Goal: Task Accomplishment & Management: Complete application form

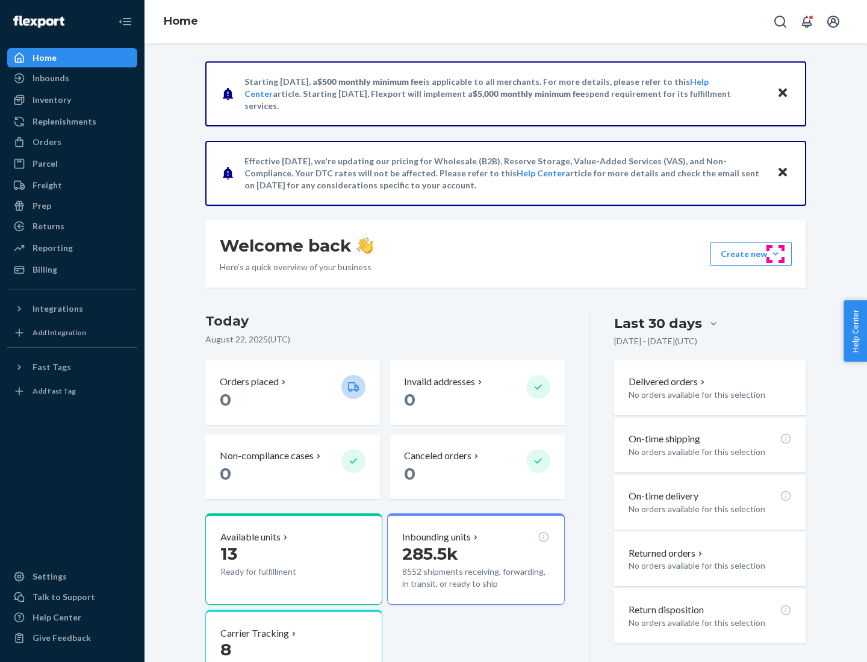
click at [775, 254] on button "Create new Create new inbound Create new order Create new product" at bounding box center [750, 254] width 81 height 24
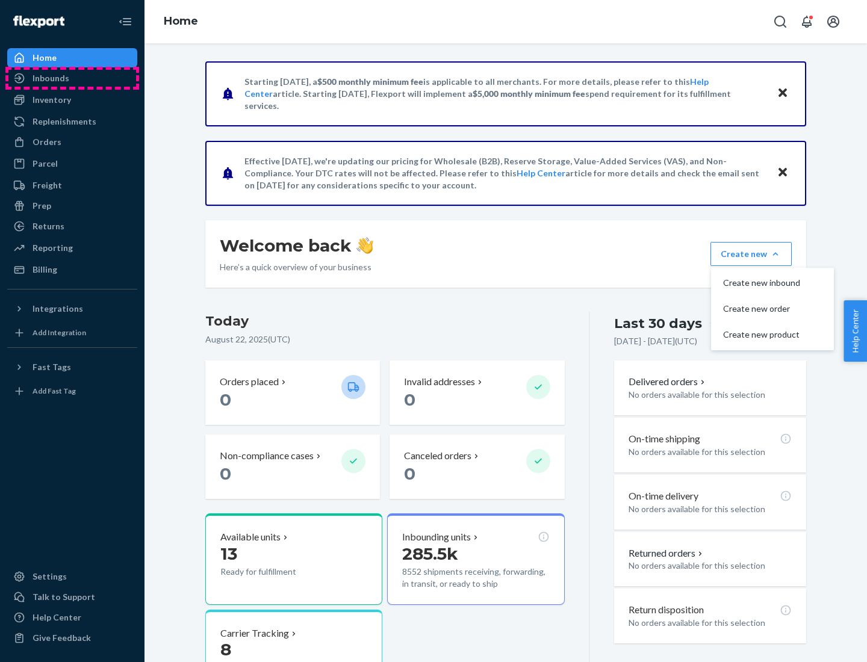
click at [72, 78] on div "Inbounds" at bounding box center [72, 78] width 128 height 17
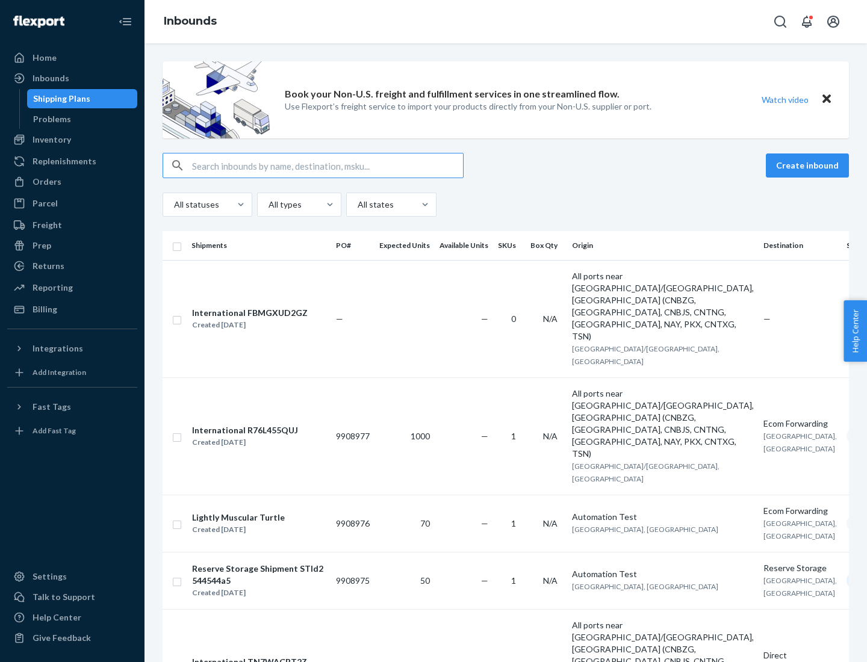
click at [809, 165] on button "Create inbound" at bounding box center [806, 165] width 83 height 24
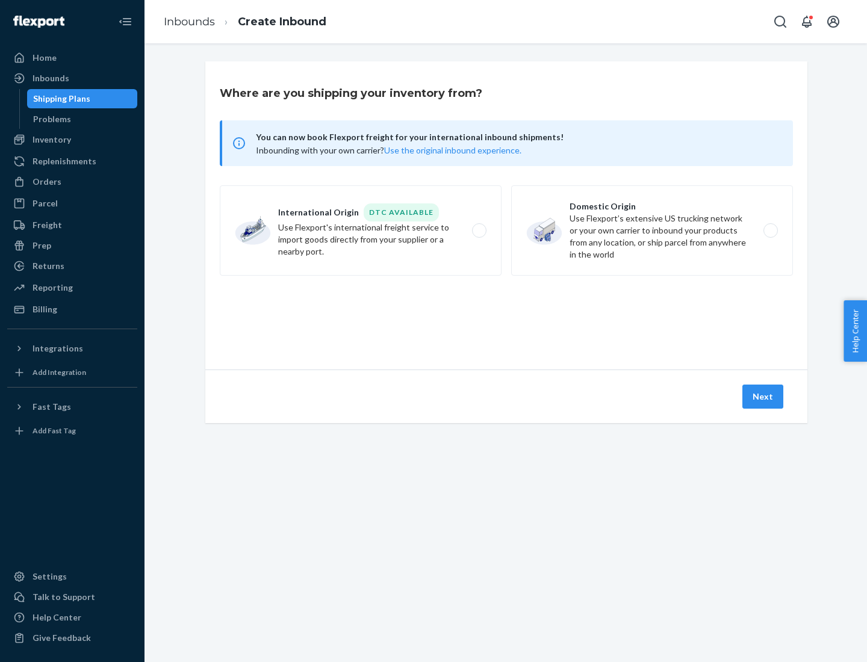
click at [652, 230] on label "Domestic Origin Use Flexport’s extensive US trucking network or your own carrie…" at bounding box center [652, 230] width 282 height 90
click at [770, 230] on input "Domestic Origin Use Flexport’s extensive US trucking network or your own carrie…" at bounding box center [774, 231] width 8 height 8
radio input "true"
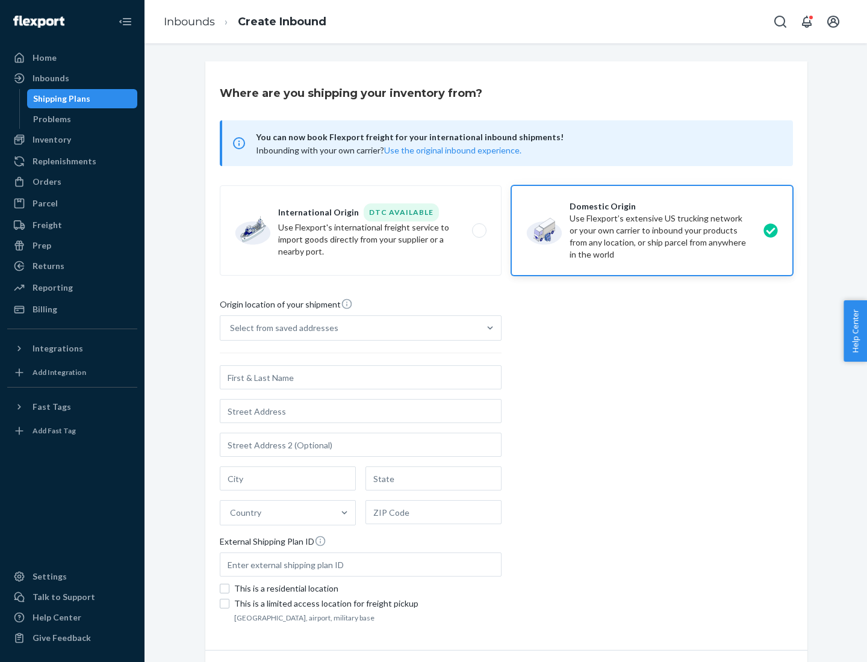
click at [281, 328] on div "Select from saved addresses" at bounding box center [284, 328] width 108 height 12
click at [231, 328] on input "Select from saved addresses" at bounding box center [230, 328] width 1 height 12
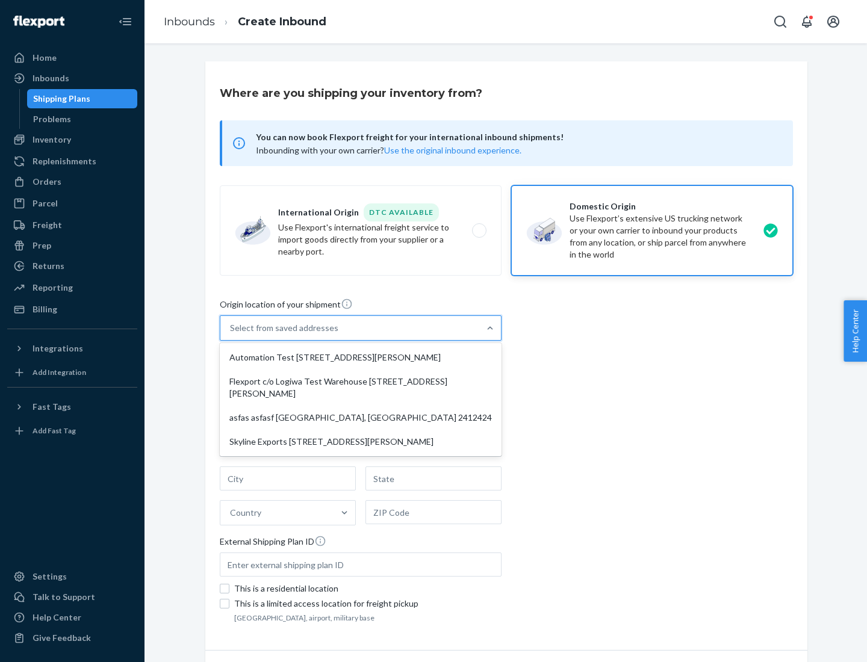
scroll to position [5, 0]
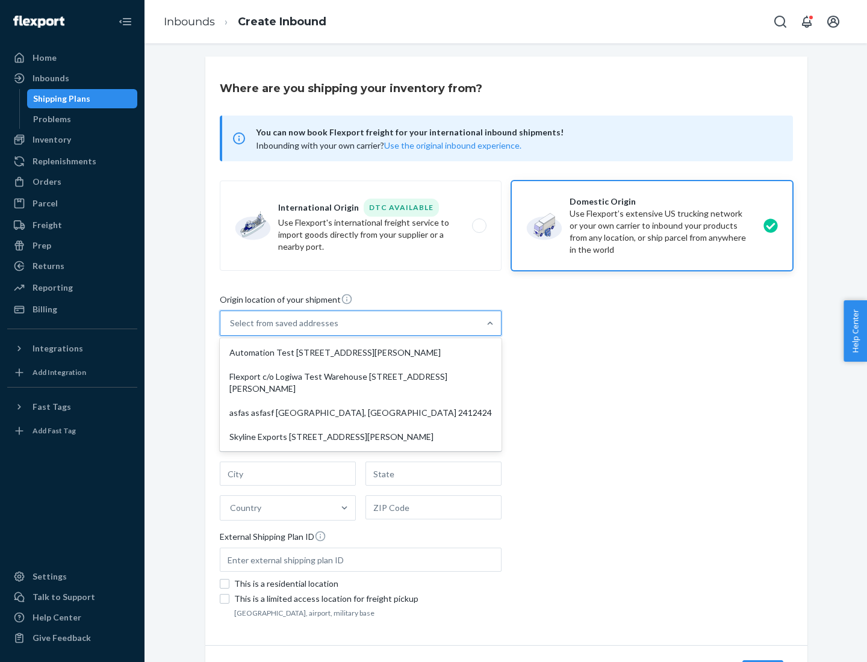
click at [360, 353] on div "Automation Test [STREET_ADDRESS][PERSON_NAME]" at bounding box center [360, 353] width 277 height 24
click at [231, 329] on input "option Automation Test [STREET_ADDRESS][PERSON_NAME] focused, 1 of 4. 4 results…" at bounding box center [230, 323] width 1 height 12
type input "Automation Test"
type input "9th Floor"
type input "[GEOGRAPHIC_DATA]"
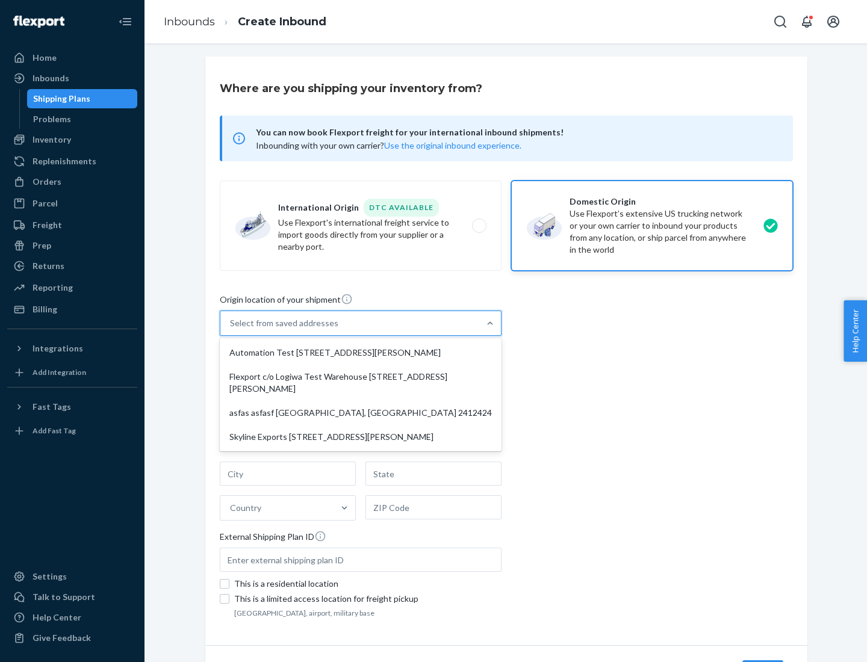
type input "CA"
type input "94104"
type input "[STREET_ADDRESS][PERSON_NAME]"
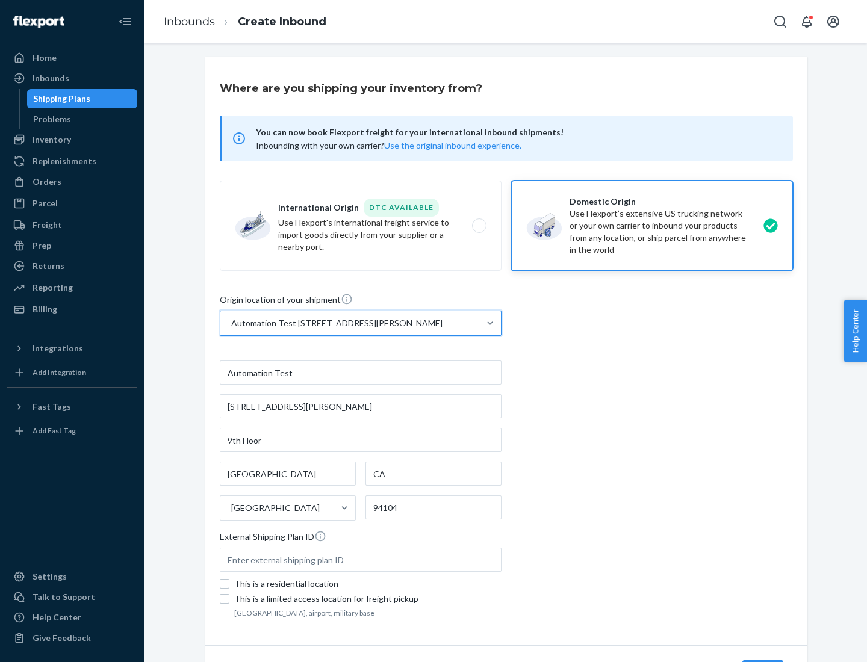
scroll to position [70, 0]
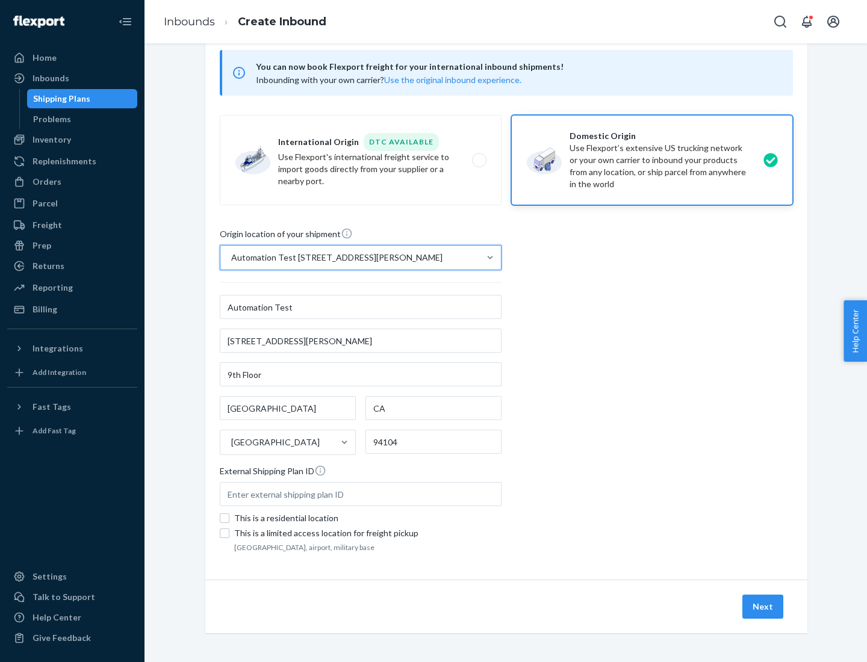
click at [763, 607] on button "Next" at bounding box center [762, 607] width 41 height 24
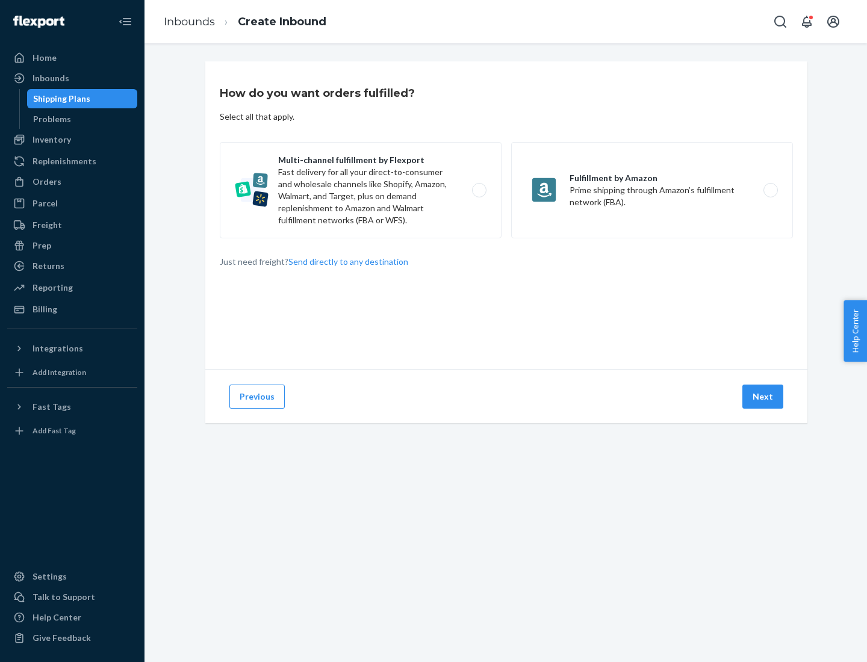
click at [360, 190] on label "Multi-channel fulfillment by Flexport Fast delivery for all your direct-to-cons…" at bounding box center [361, 190] width 282 height 96
click at [478, 190] on input "Multi-channel fulfillment by Flexport Fast delivery for all your direct-to-cons…" at bounding box center [482, 191] width 8 height 8
radio input "true"
click at [763, 397] on button "Next" at bounding box center [762, 397] width 41 height 24
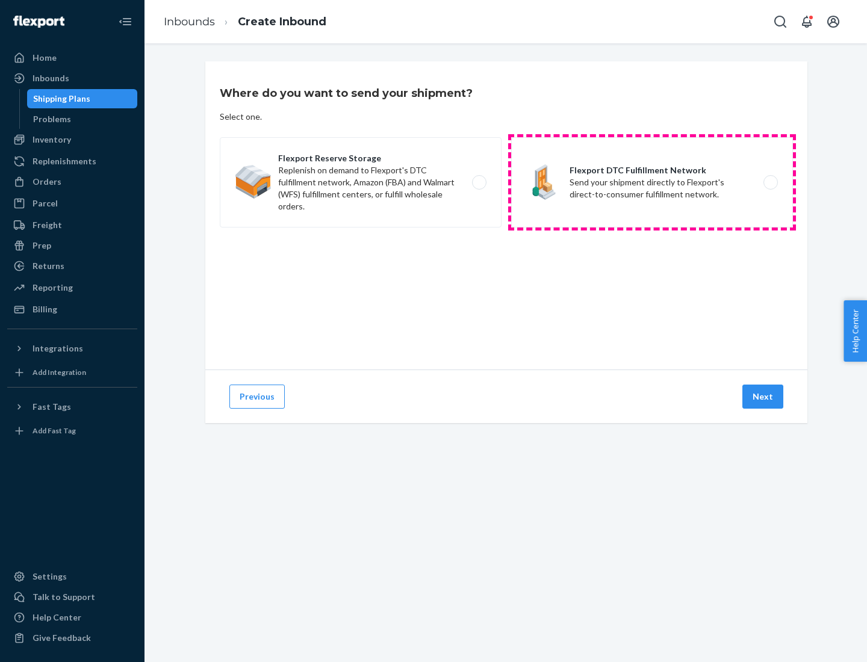
click at [652, 182] on label "Flexport DTC Fulfillment Network Send your shipment directly to Flexport's dire…" at bounding box center [652, 182] width 282 height 90
click at [770, 182] on input "Flexport DTC Fulfillment Network Send your shipment directly to Flexport's dire…" at bounding box center [774, 183] width 8 height 8
radio input "true"
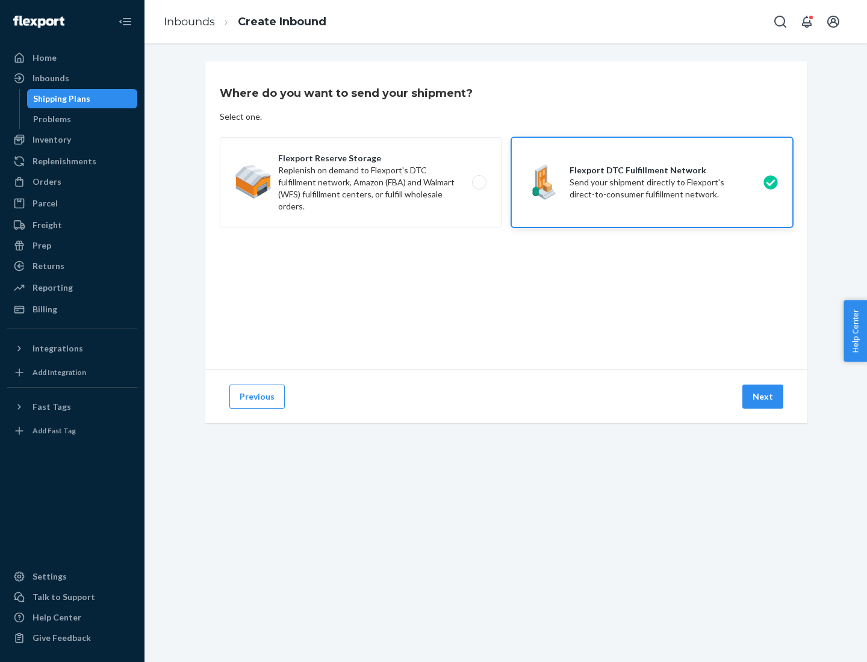
click at [763, 397] on button "Next" at bounding box center [762, 397] width 41 height 24
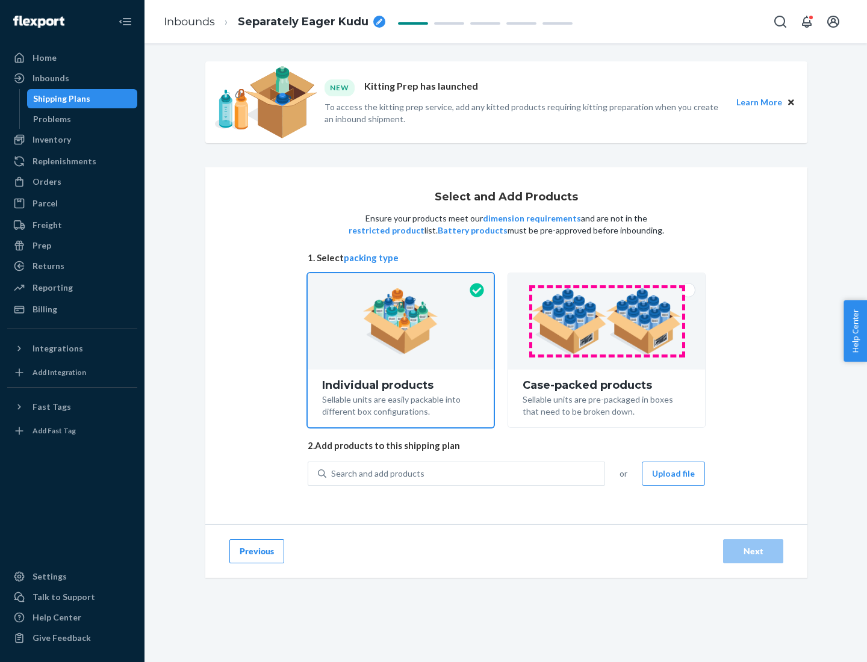
click at [607, 321] on img at bounding box center [606, 321] width 150 height 66
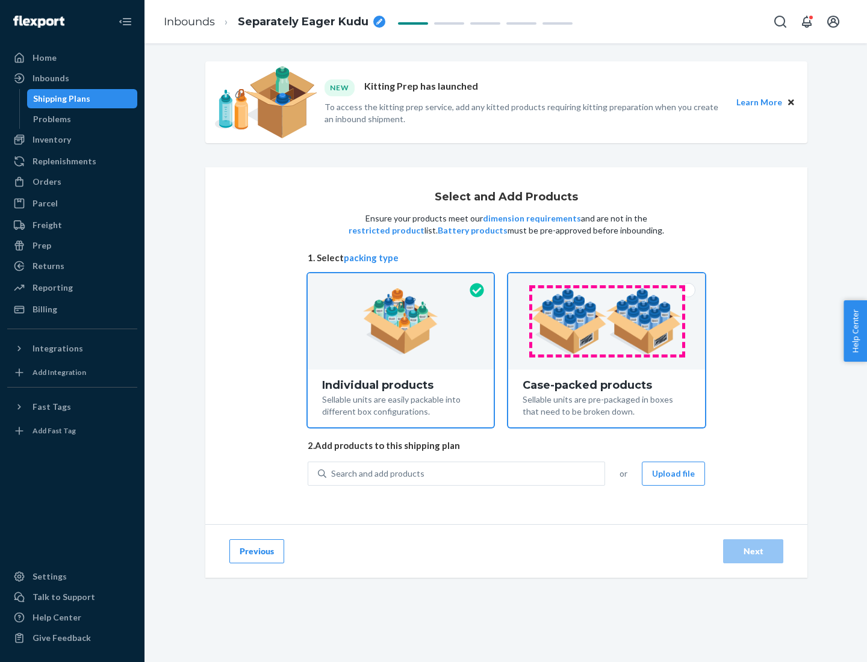
click at [607, 281] on input "Case-packed products Sellable units are pre-packaged in boxes that need to be b…" at bounding box center [606, 277] width 8 height 8
radio input "true"
radio input "false"
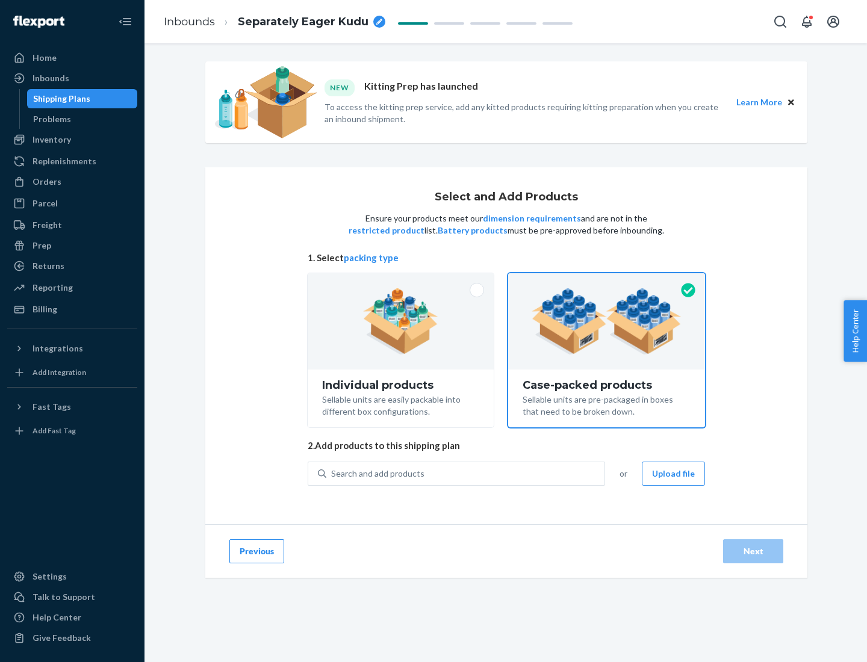
click at [466, 473] on div "Search and add products" at bounding box center [465, 474] width 278 height 22
click at [332, 473] on input "Search and add products" at bounding box center [331, 474] width 1 height 12
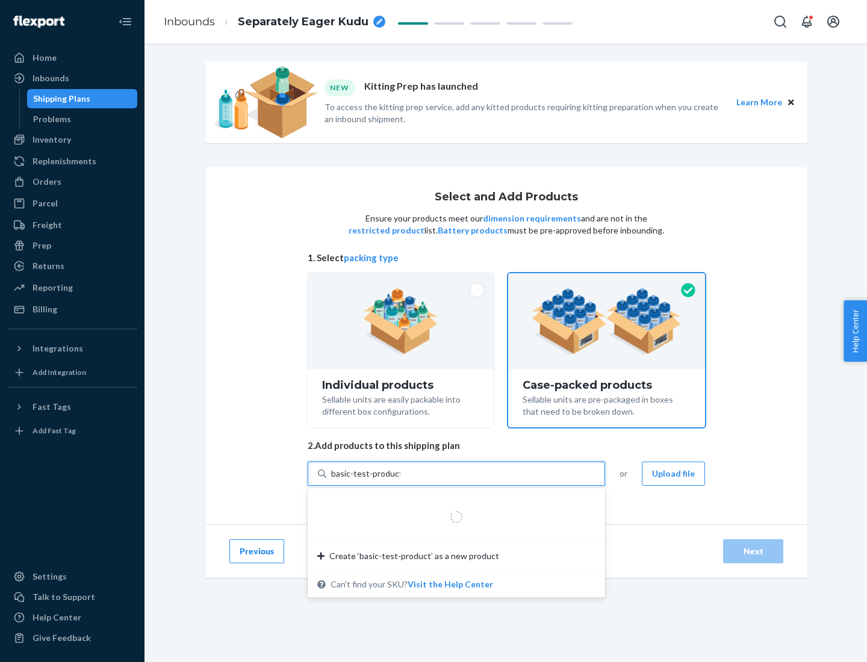
type input "basic-test-product-1"
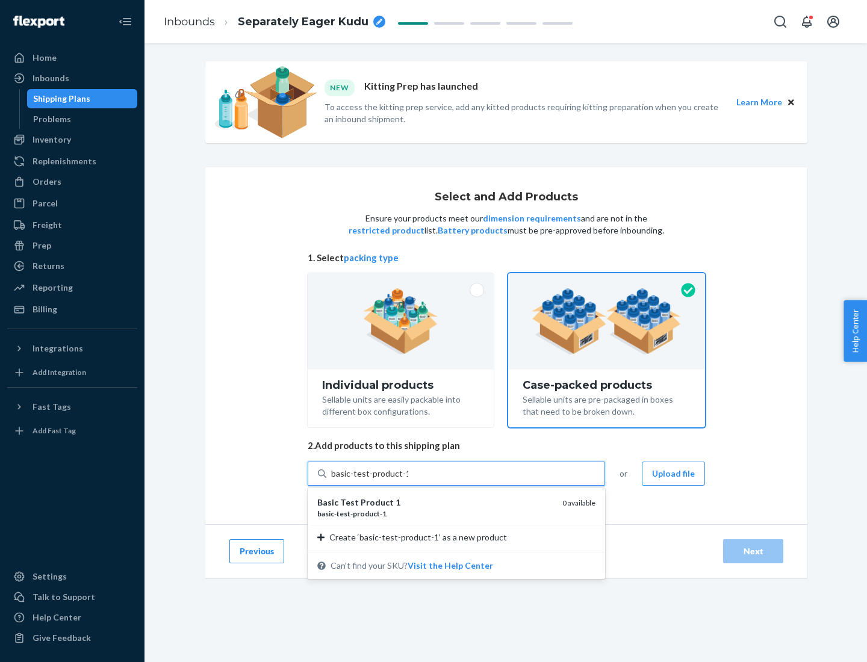
click at [435, 513] on div "basic - test - product - 1" at bounding box center [434, 514] width 235 height 10
click at [408, 480] on input "basic-test-product-1" at bounding box center [369, 474] width 77 height 12
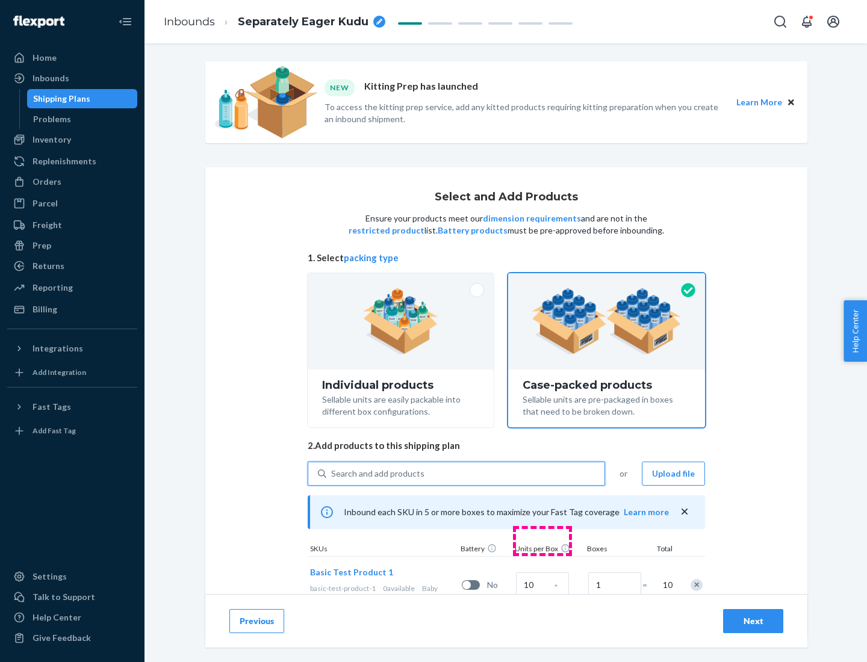
scroll to position [43, 0]
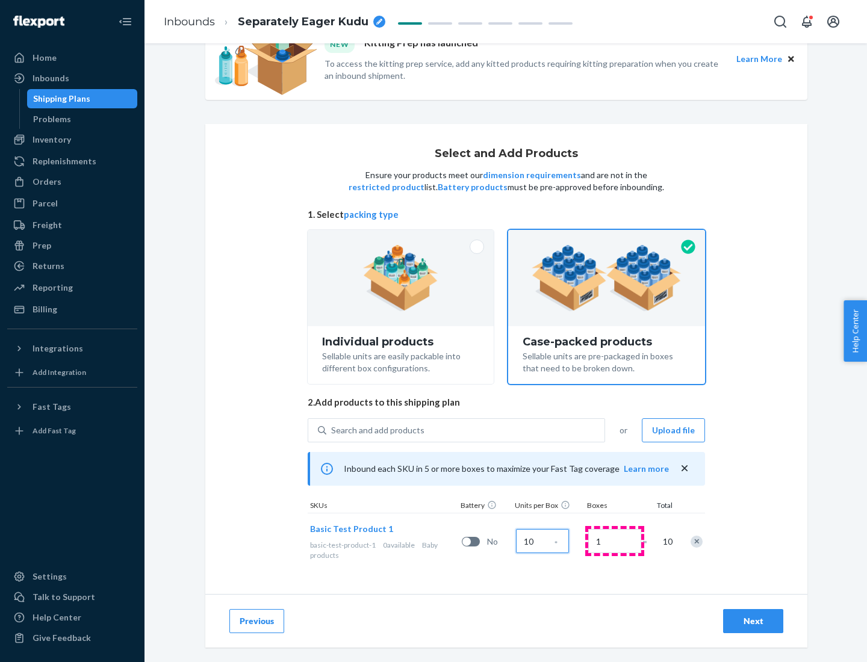
type input "10"
type input "7"
click at [753, 621] on div "Next" at bounding box center [753, 621] width 40 height 12
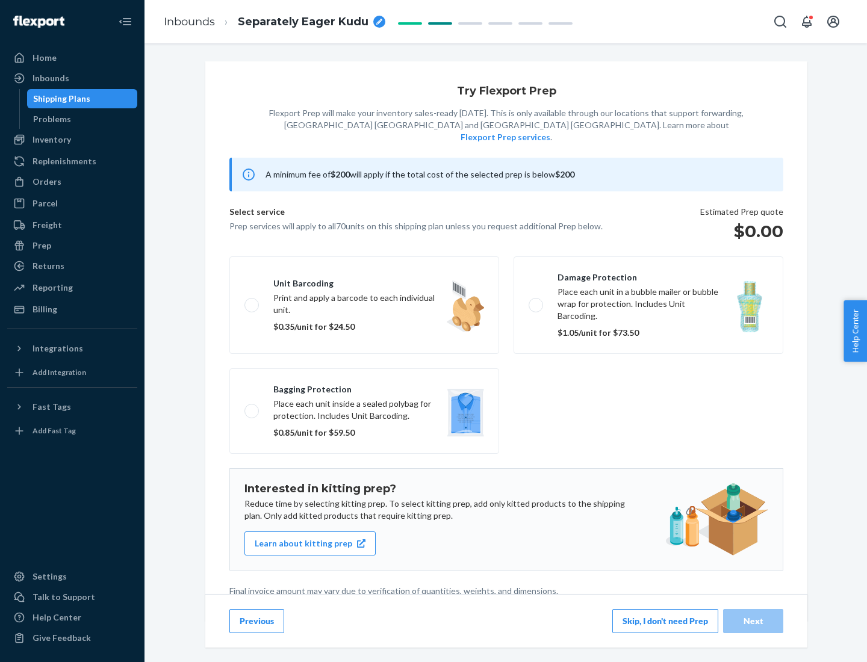
scroll to position [3, 0]
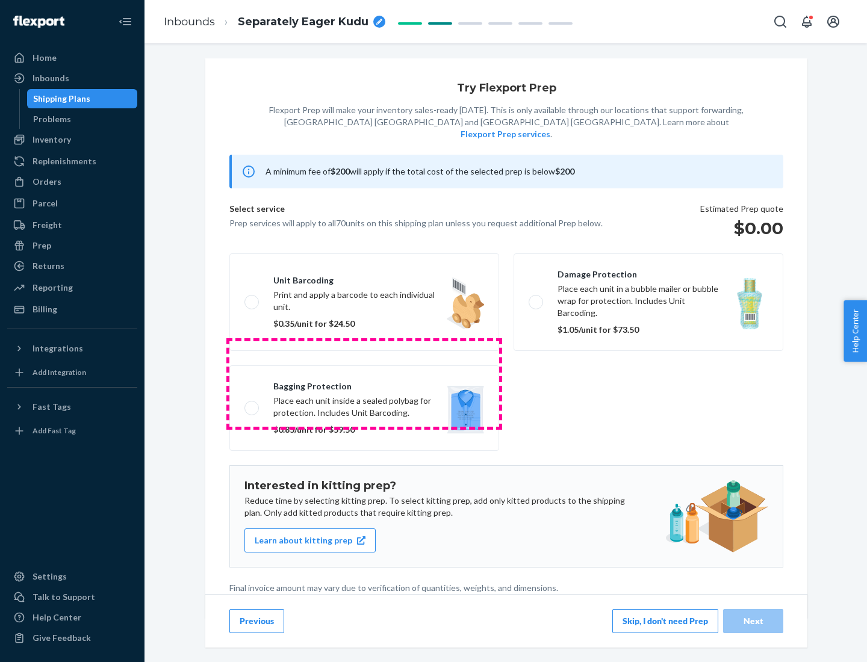
click at [364, 383] on label "Bagging protection Place each unit inside a sealed polybag for protection. Incl…" at bounding box center [364, 407] width 270 height 85
click at [252, 404] on input "Bagging protection Place each unit inside a sealed polybag for protection. Incl…" at bounding box center [248, 408] width 8 height 8
checkbox input "true"
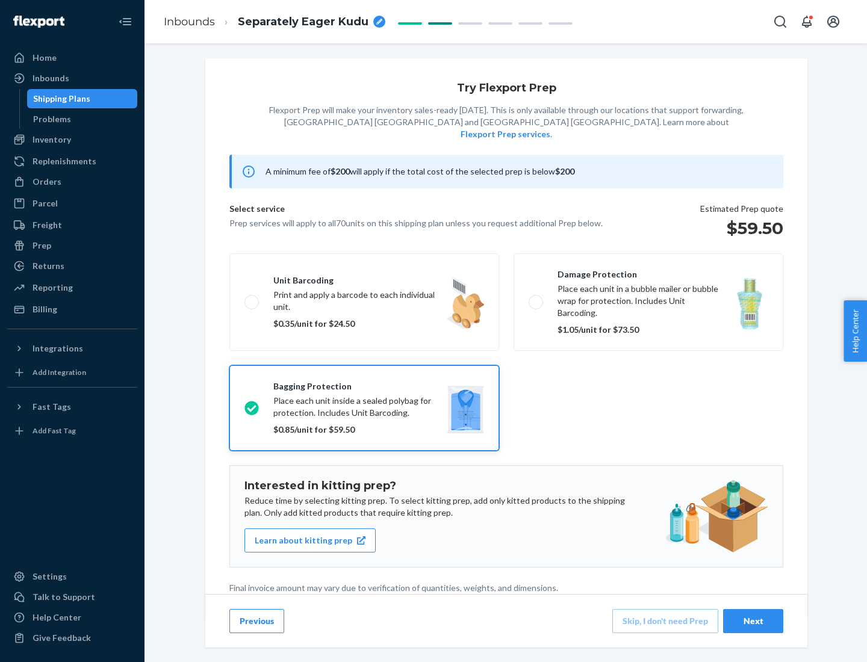
click at [753, 620] on div "Next" at bounding box center [753, 621] width 40 height 12
